Goal: Transaction & Acquisition: Purchase product/service

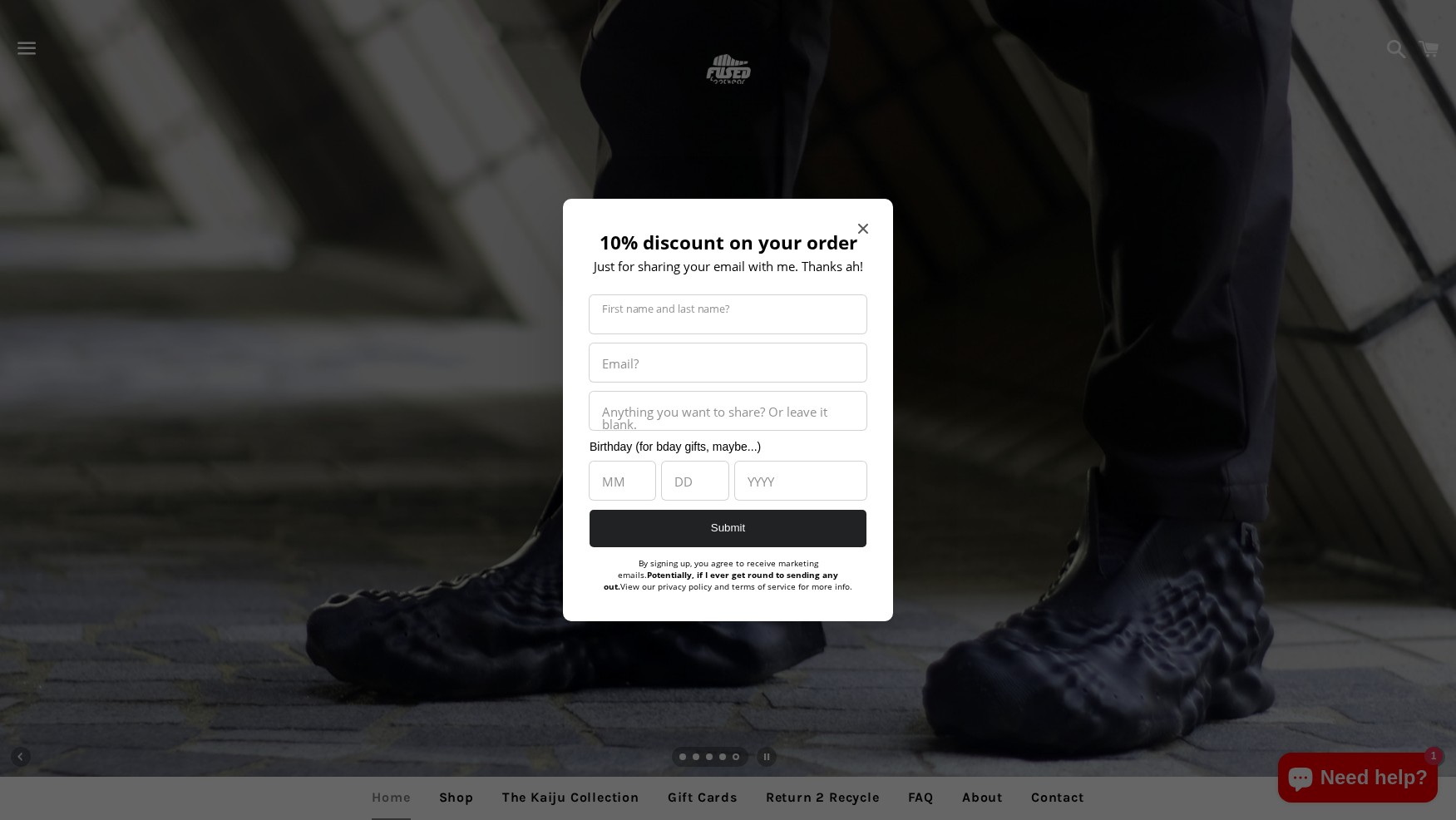
click at [877, 225] on div "10% discount on your order Just for sharing your email with me. Thanks ah! Firs…" at bounding box center [728, 410] width 330 height 423
click at [865, 227] on icon "Close modal" at bounding box center [862, 228] width 10 height 10
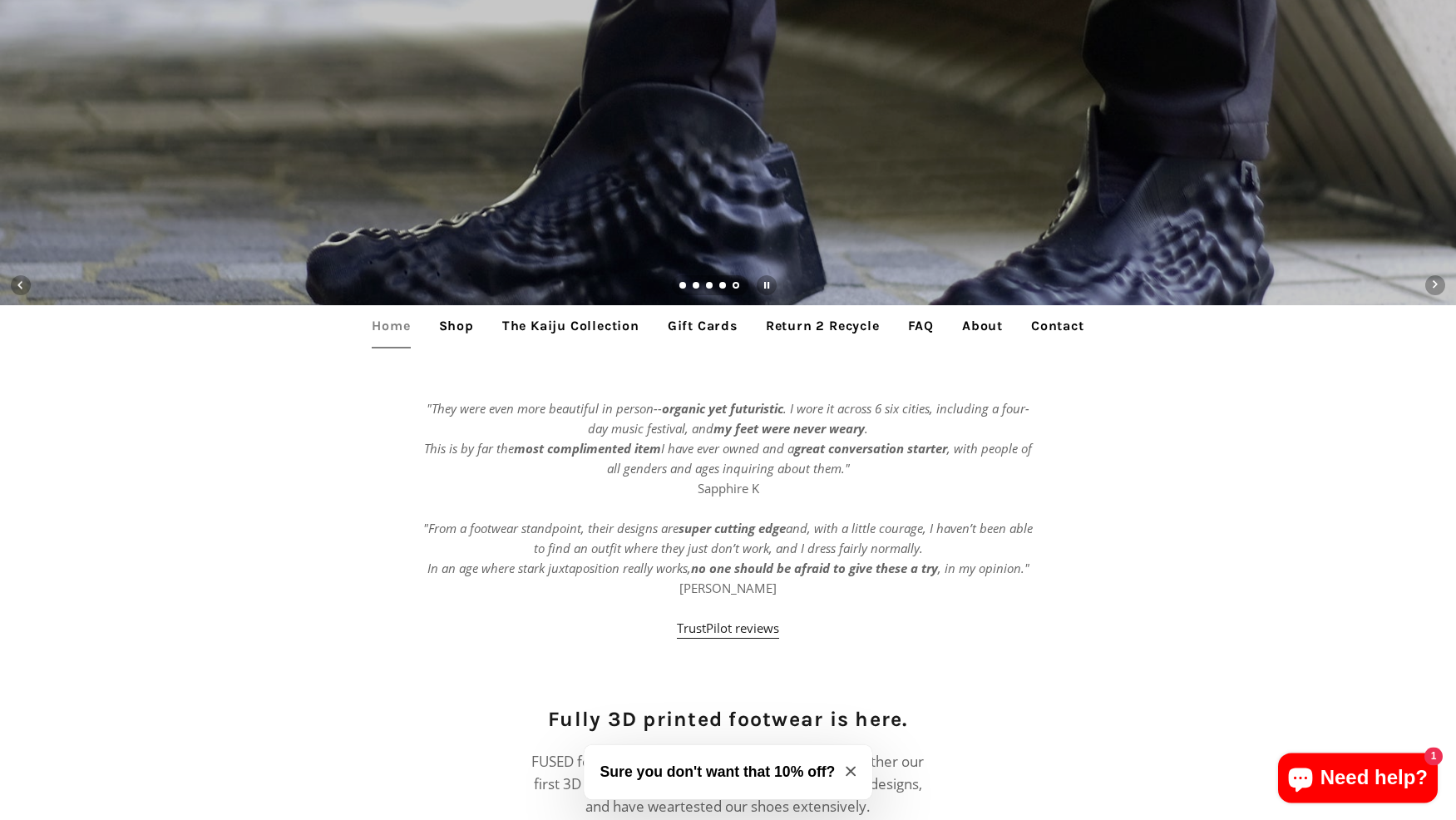
scroll to position [509, 0]
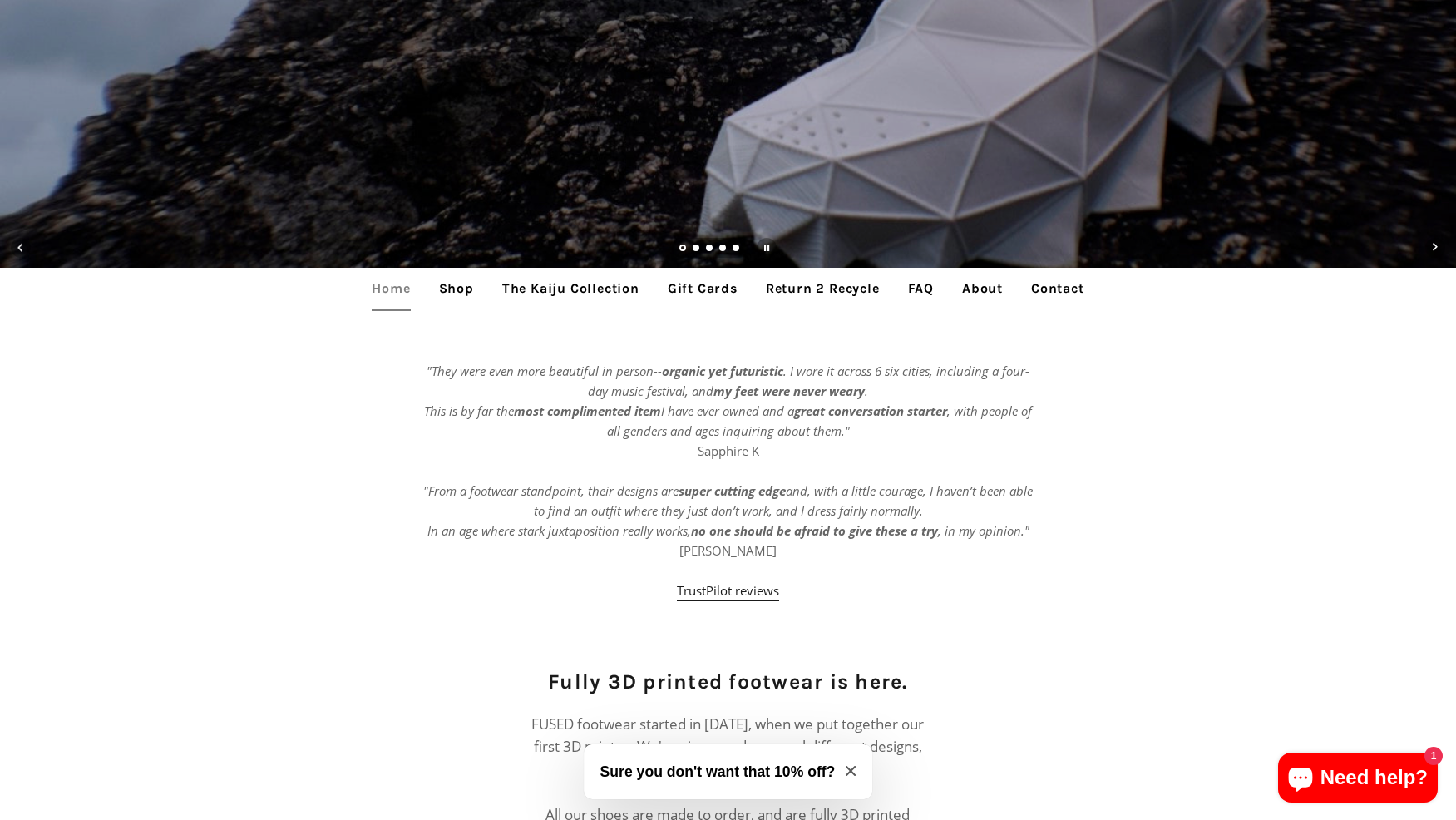
click at [854, 772] on icon "Close modal" at bounding box center [850, 770] width 10 height 10
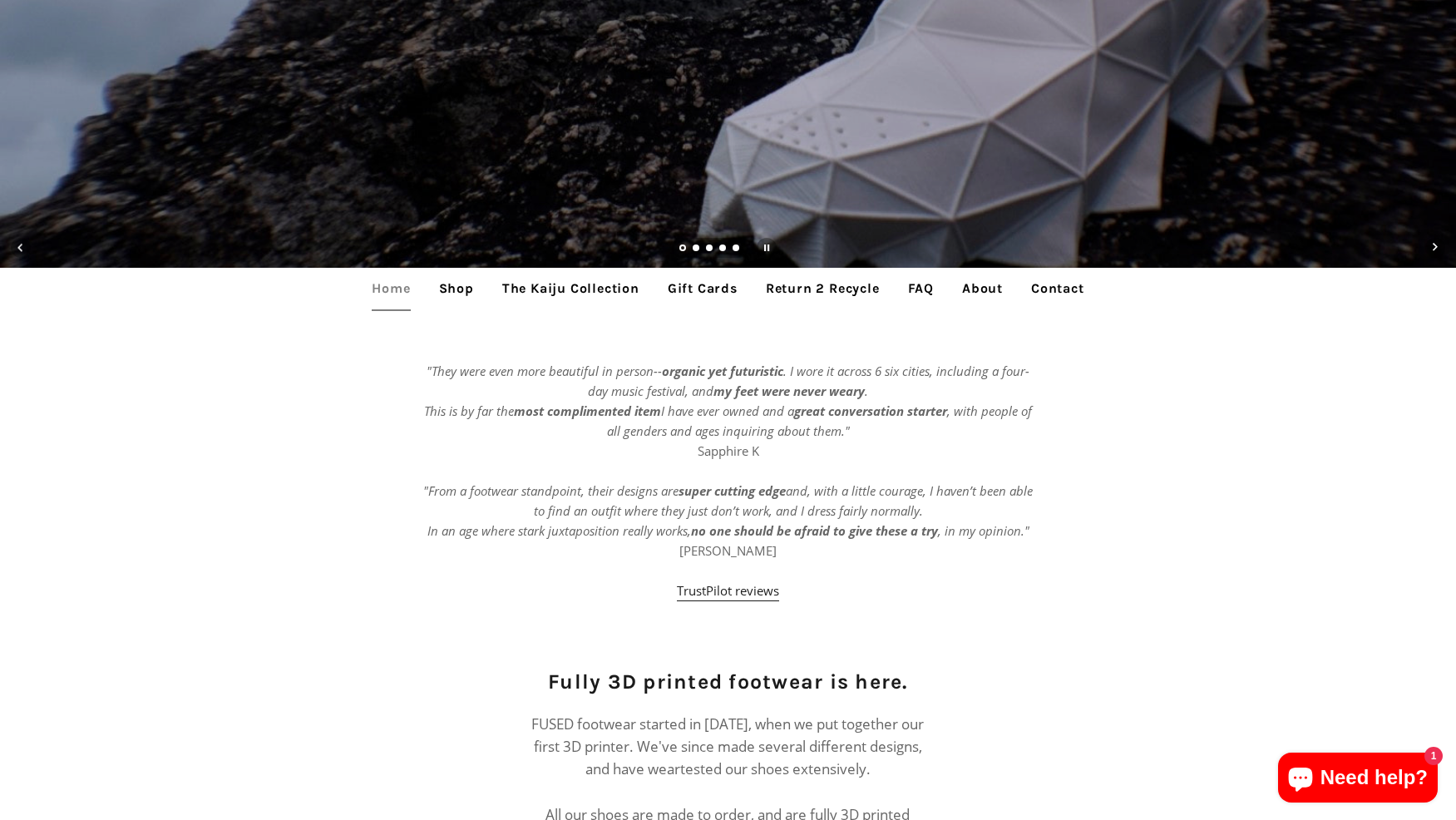
click at [468, 294] on link "Shop" at bounding box center [456, 288] width 60 height 42
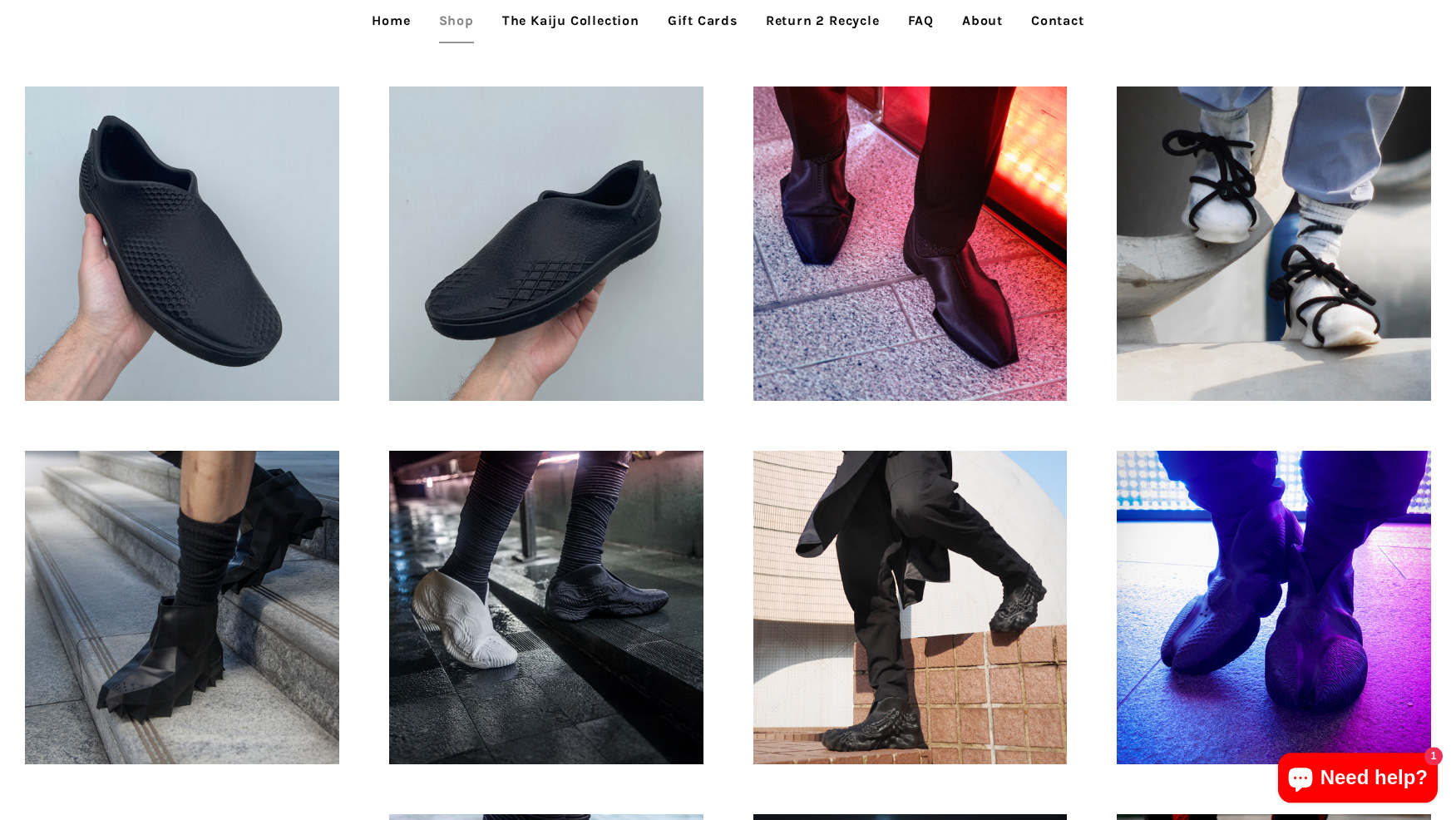
scroll to position [848, 0]
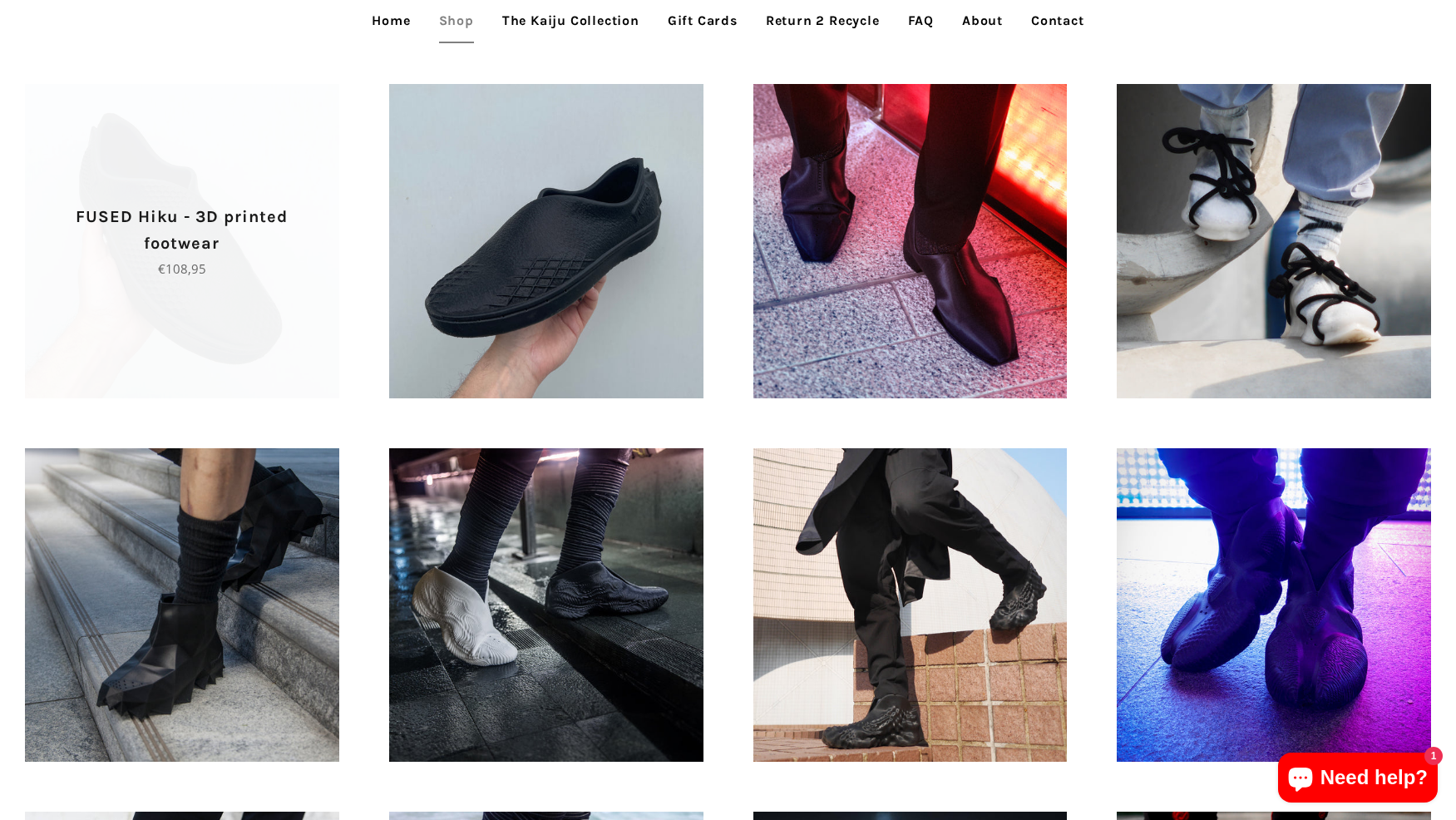
click at [209, 274] on p "Regular price €108,95" at bounding box center [182, 268] width 256 height 20
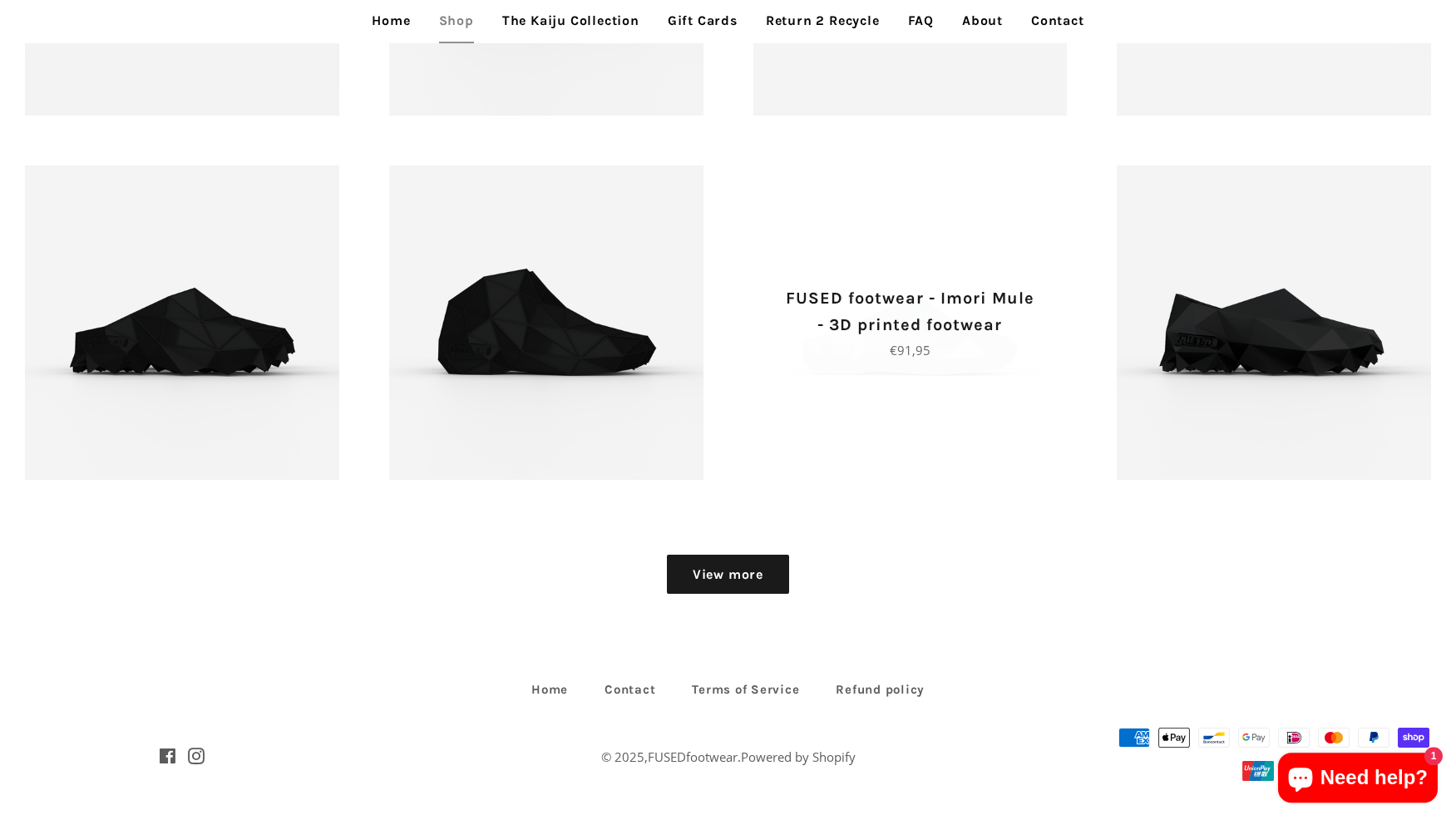
scroll to position [2229, 0]
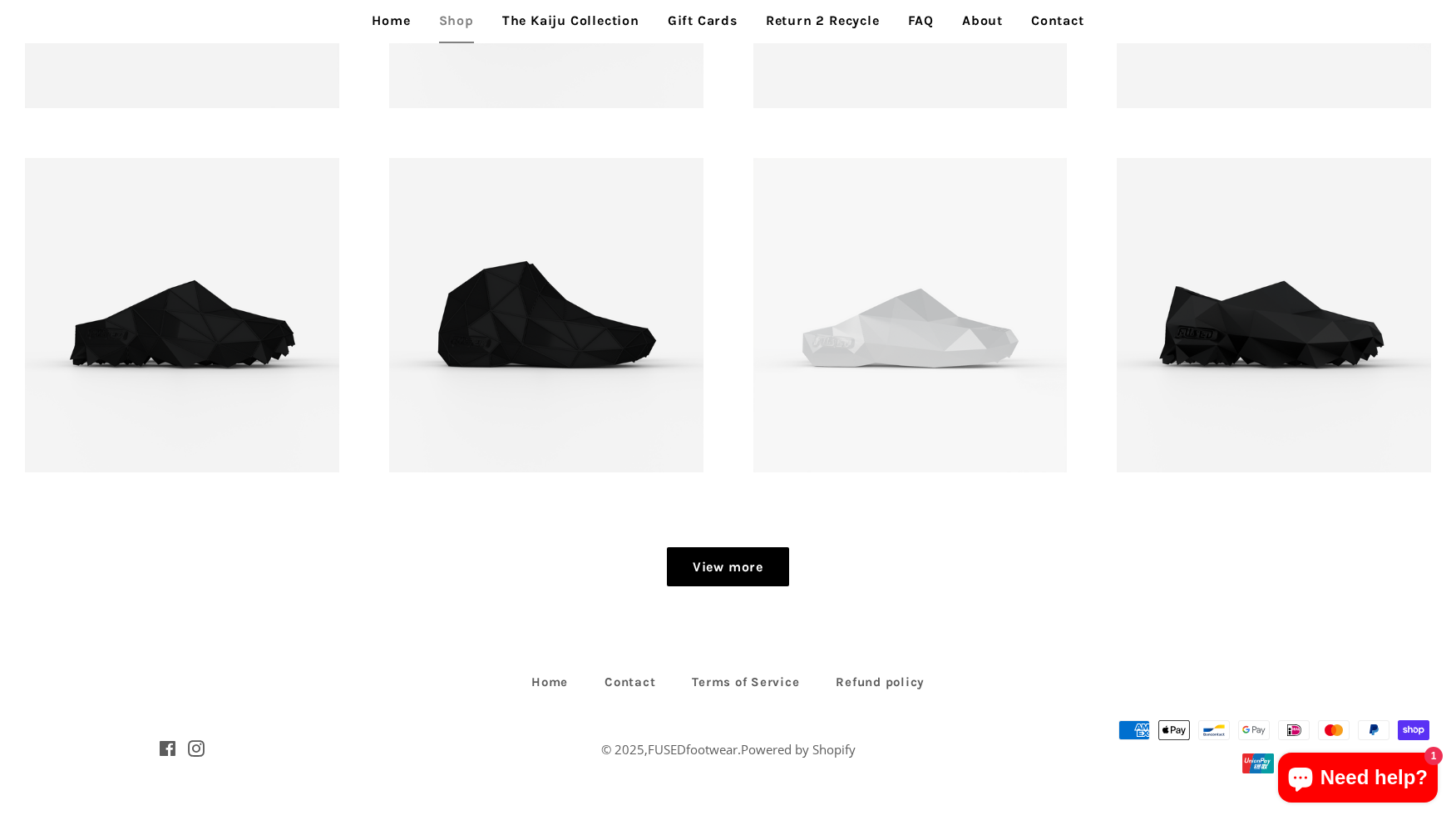
click at [740, 566] on link "View more" at bounding box center [728, 567] width 122 height 40
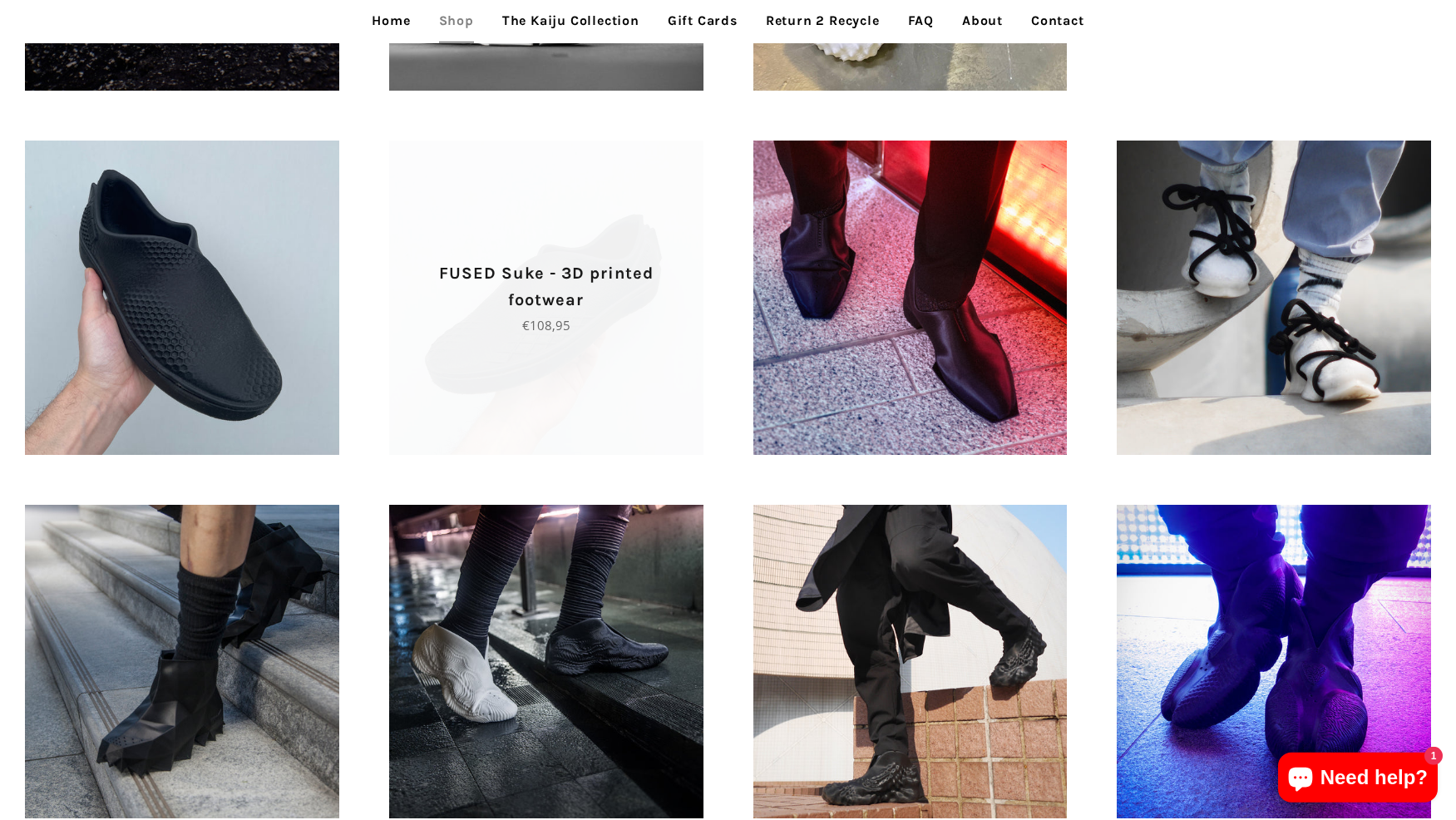
scroll to position [788, 0]
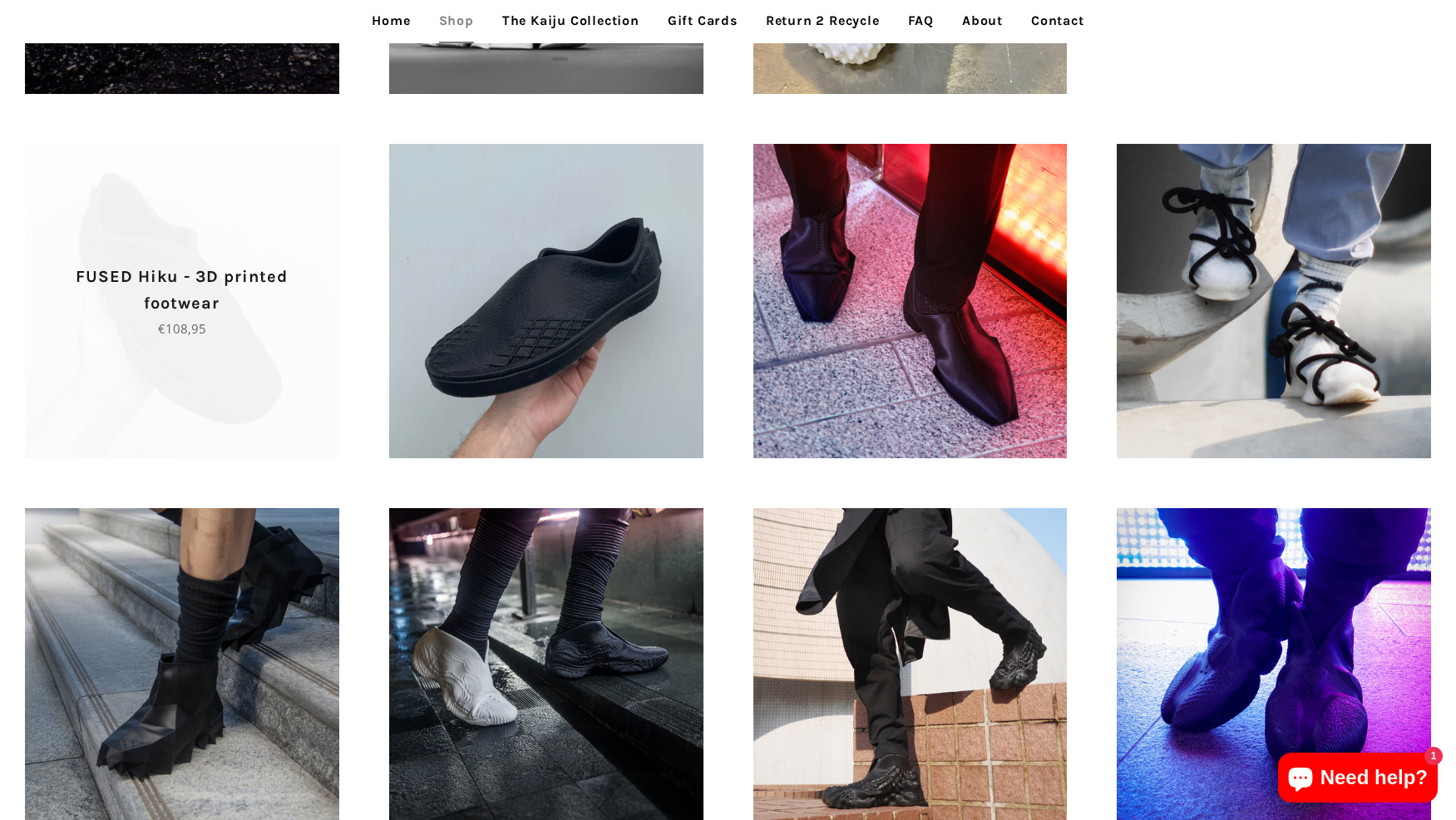
click at [248, 318] on span "FUSED Hiku - 3D printed footwear Regular price €108,95" at bounding box center [182, 301] width 315 height 75
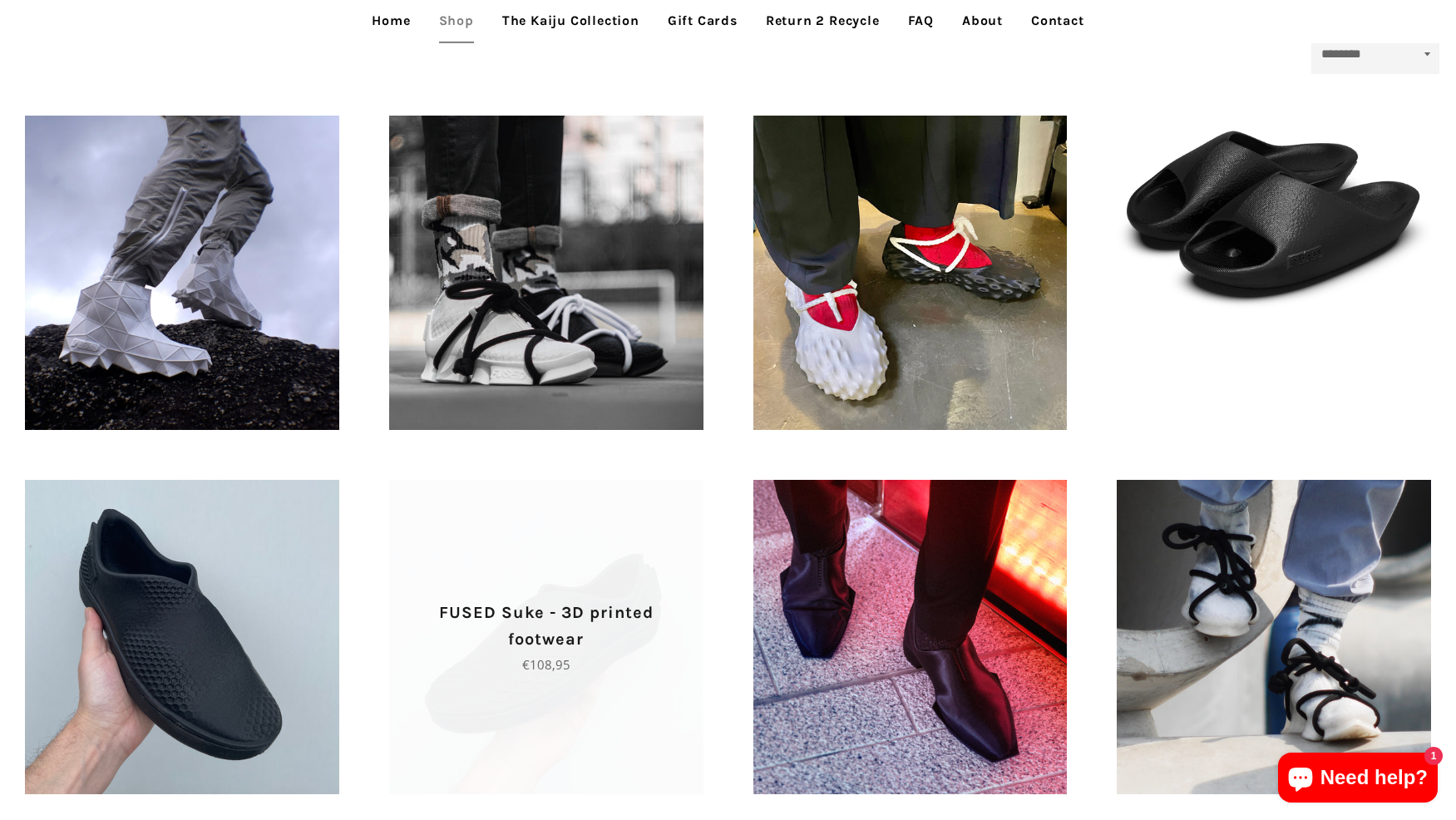
scroll to position [449, 0]
